Goal: Check status: Check status

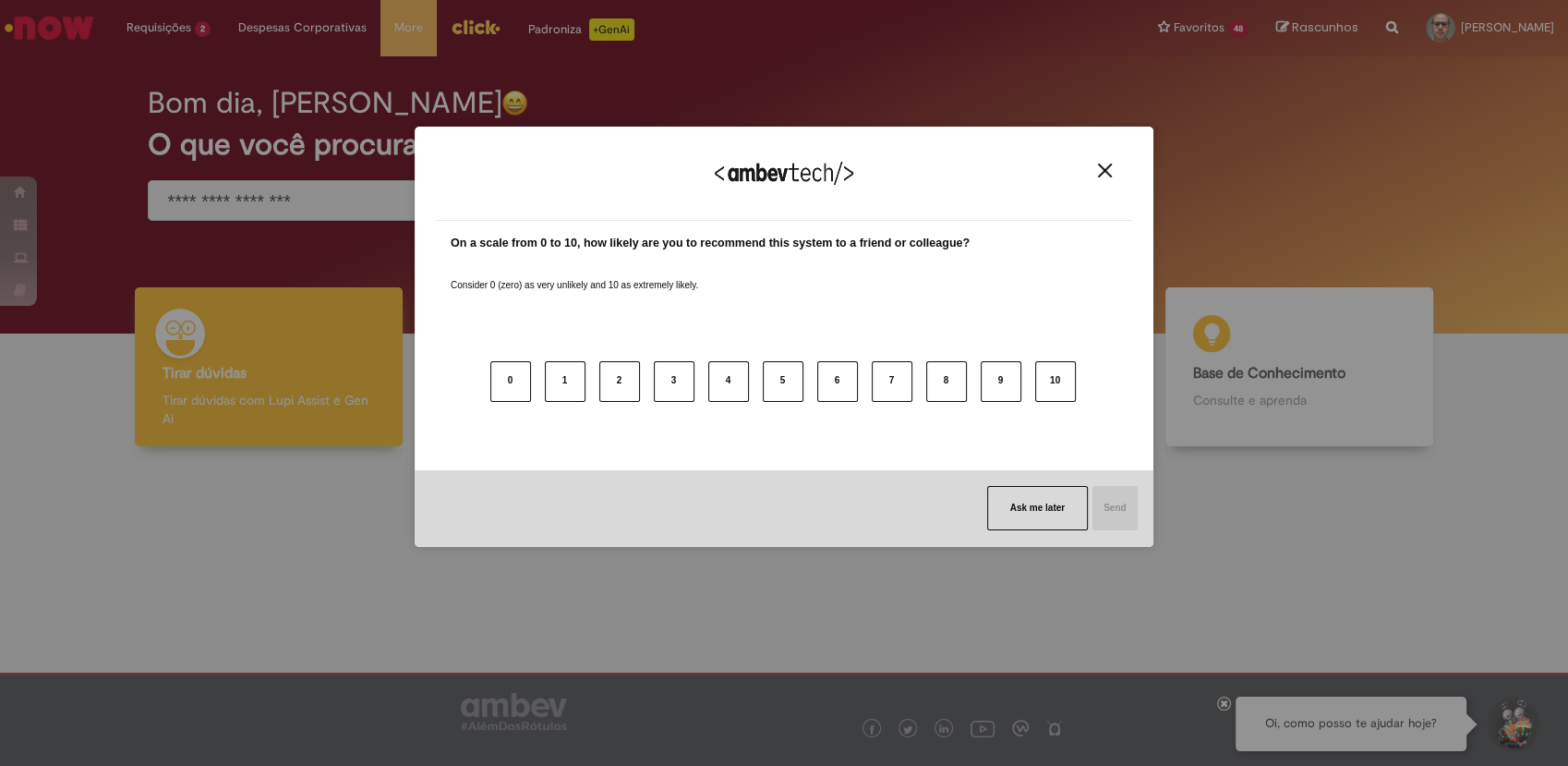
click at [1105, 173] on img "Close" at bounding box center [1104, 170] width 14 height 14
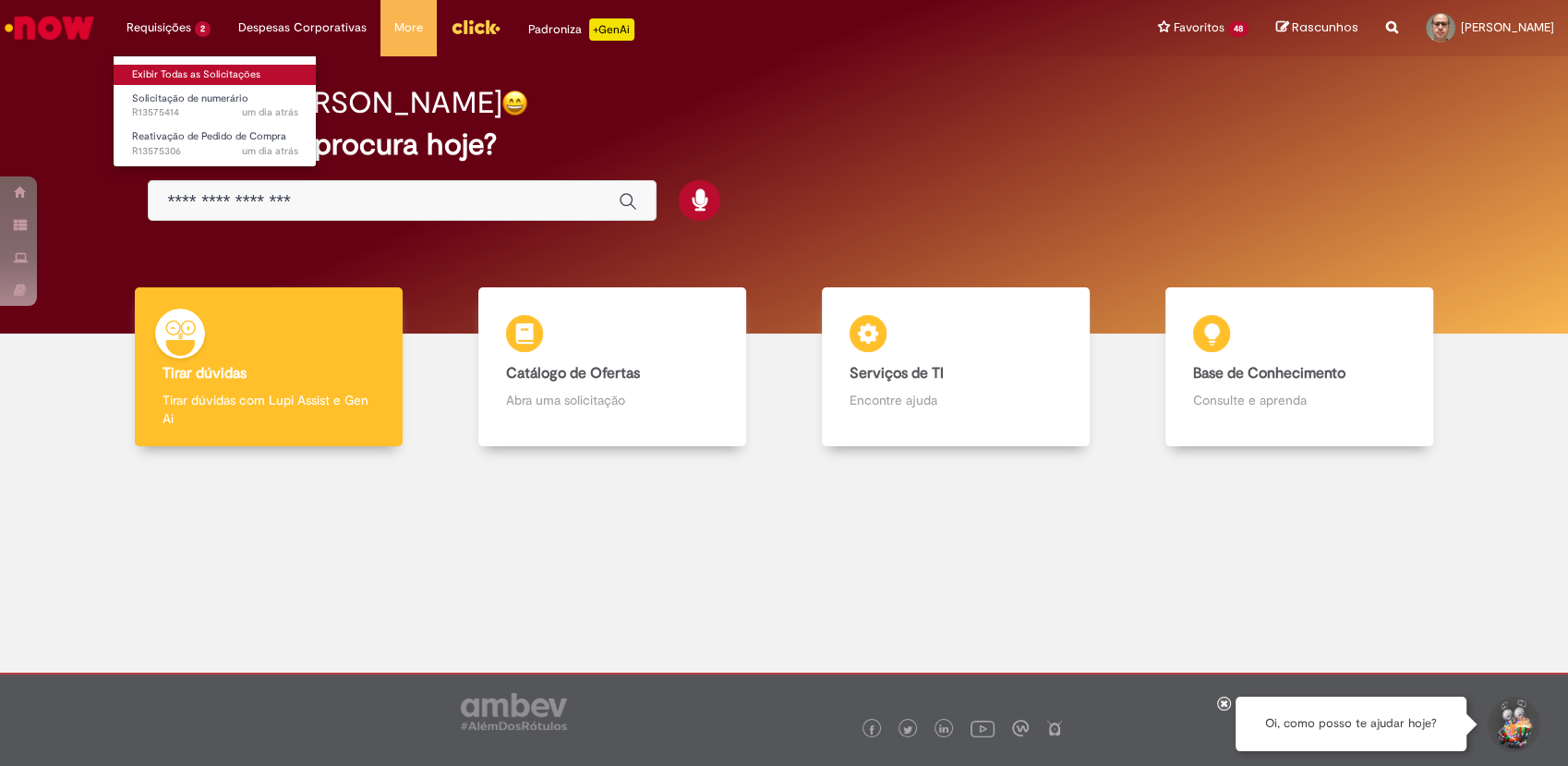
click at [194, 77] on link "Exibir Todas as Solicitações" at bounding box center [214, 75] width 203 height 21
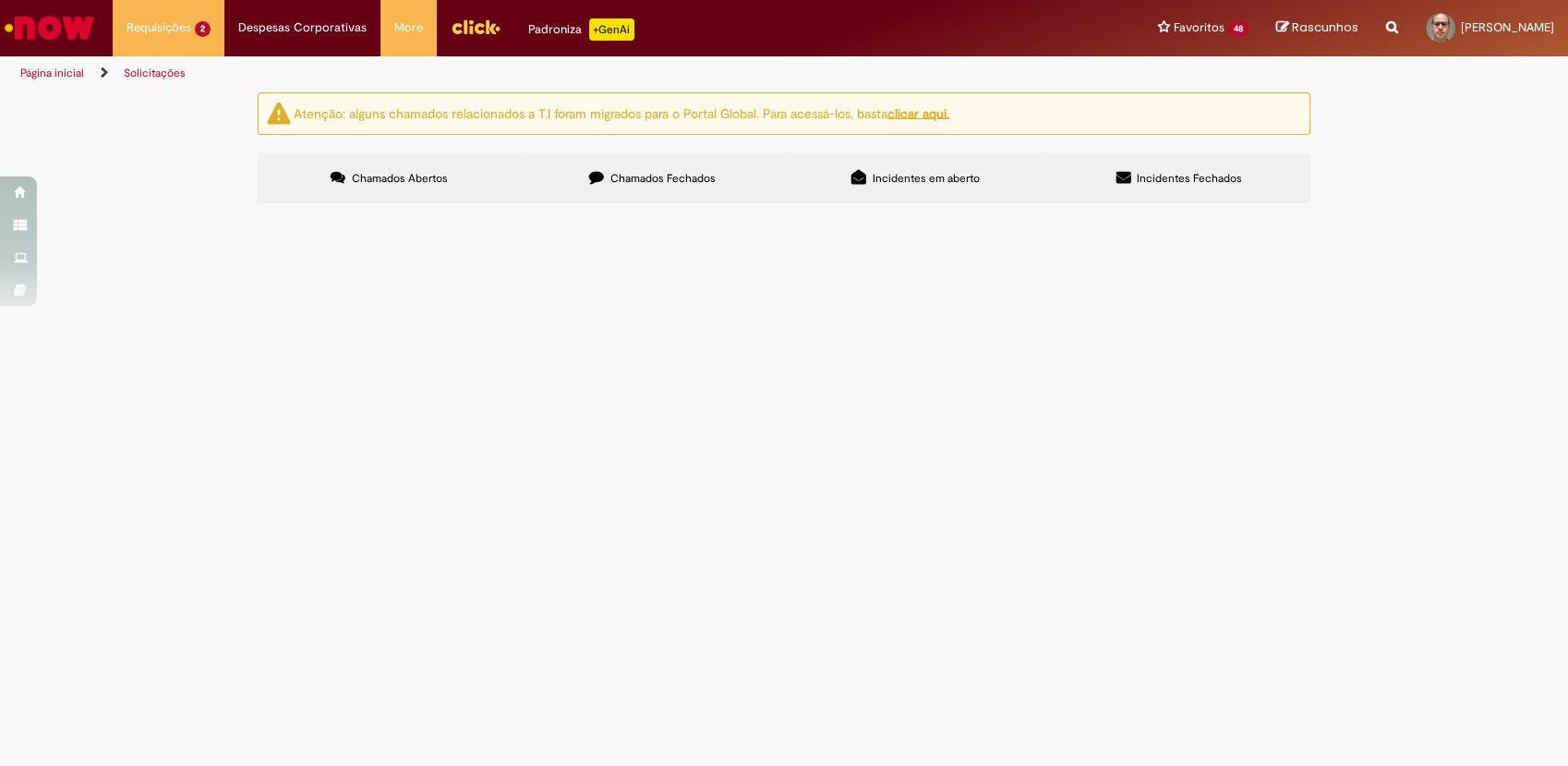
click at [0, 0] on span "Solicito desloqueio do item 10 do pedido 4500764830, para lançamento da NF 5012…" at bounding box center [0, 0] width 0 height 0
click at [0, 0] on span "Reativação de Pedido de Compra" at bounding box center [0, 0] width 0 height 0
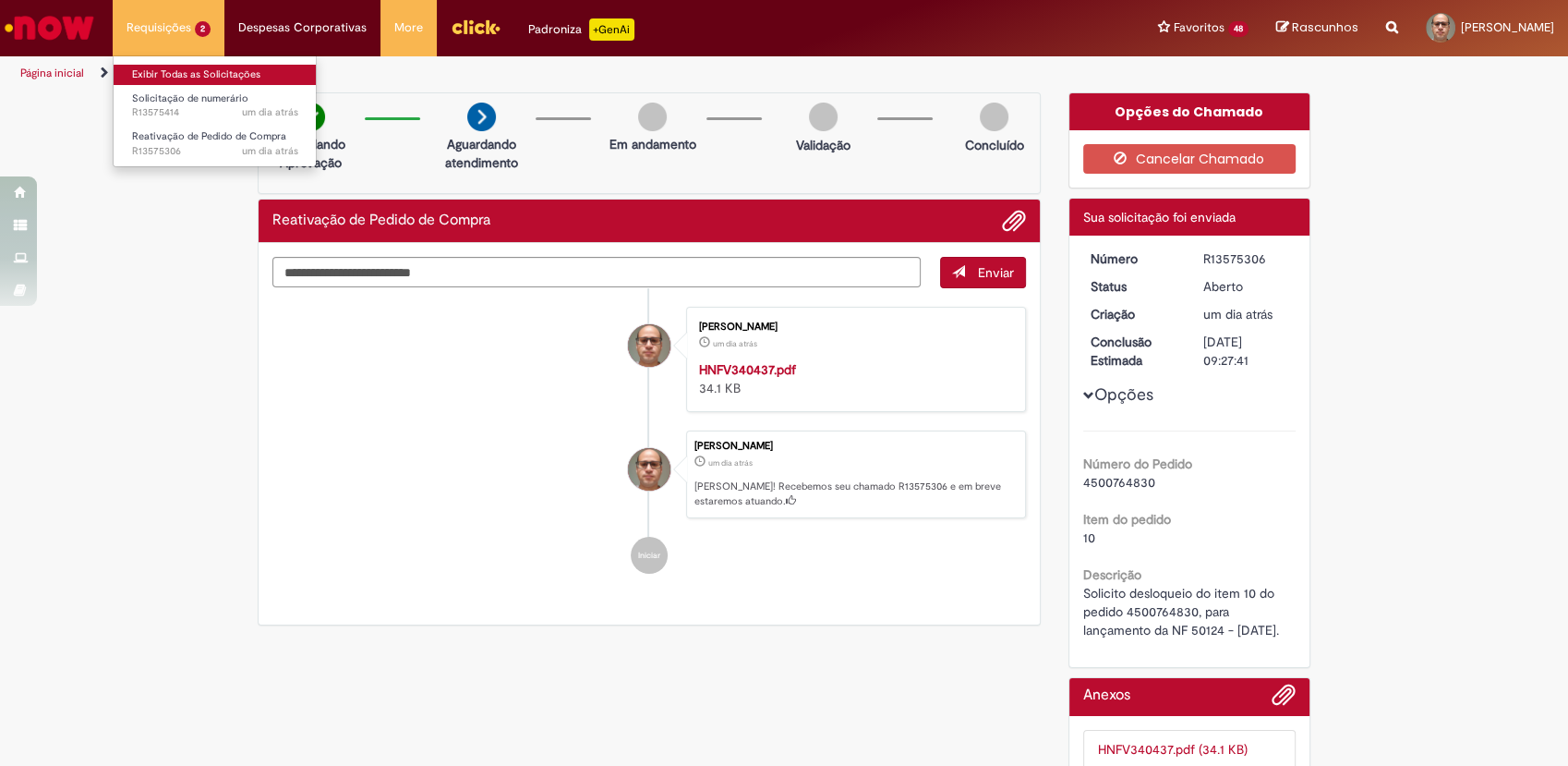
click at [183, 75] on link "Exibir Todas as Solicitações" at bounding box center [214, 75] width 203 height 21
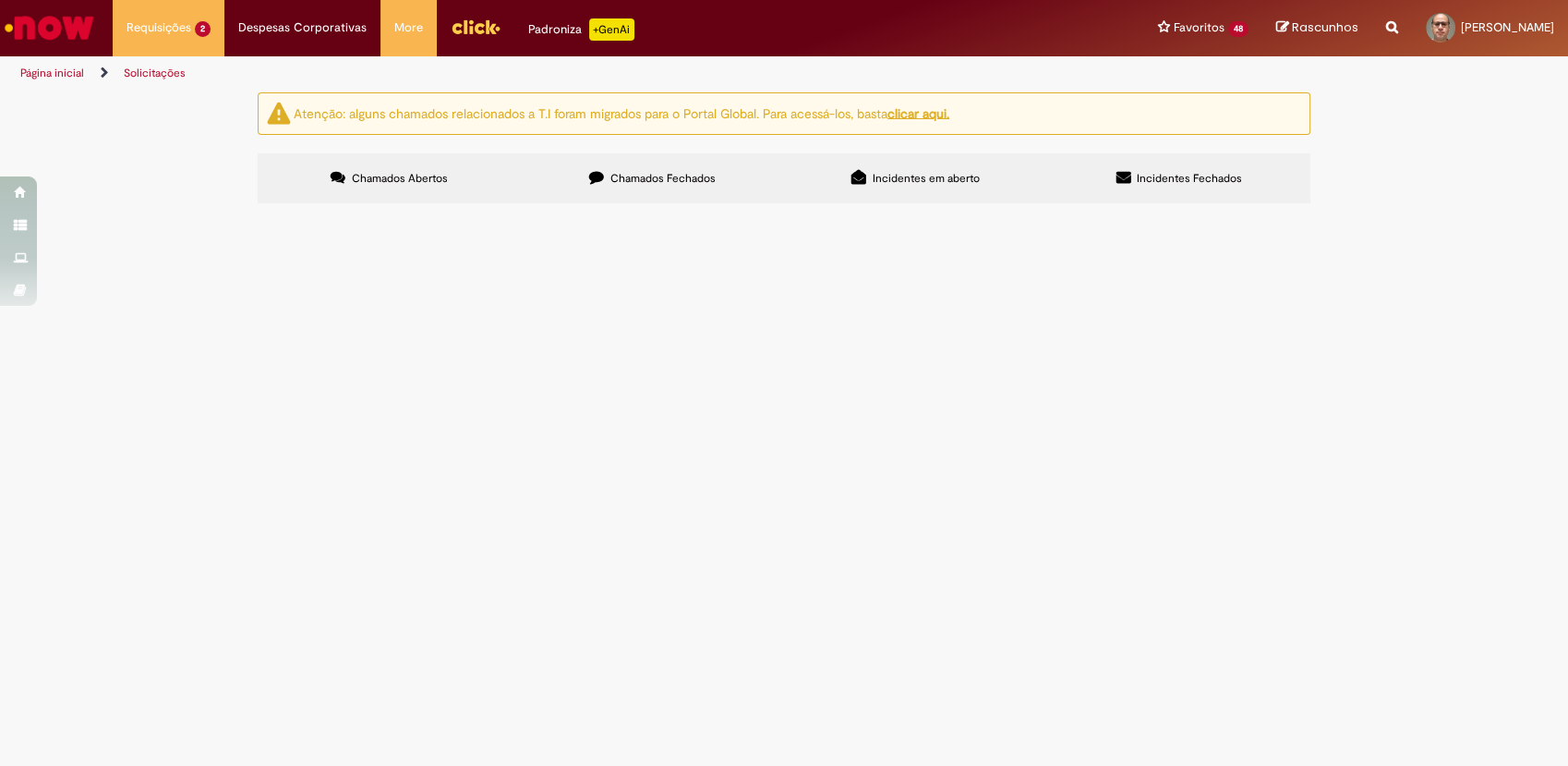
click at [0, 0] on span "Solicitação de numerário" at bounding box center [0, 0] width 0 height 0
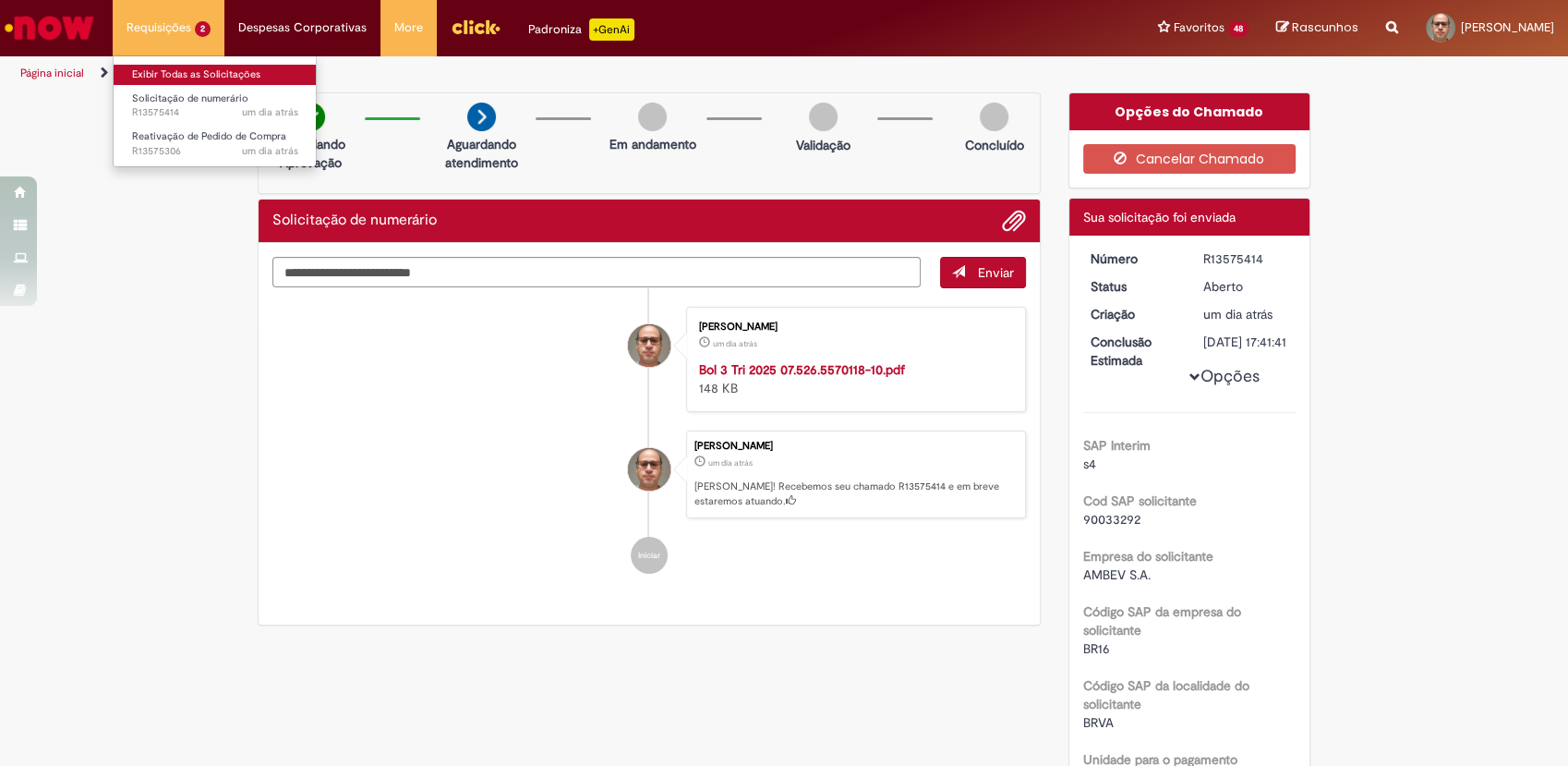
click at [156, 77] on link "Exibir Todas as Solicitações" at bounding box center [214, 75] width 203 height 21
